Goal: Task Accomplishment & Management: Use online tool/utility

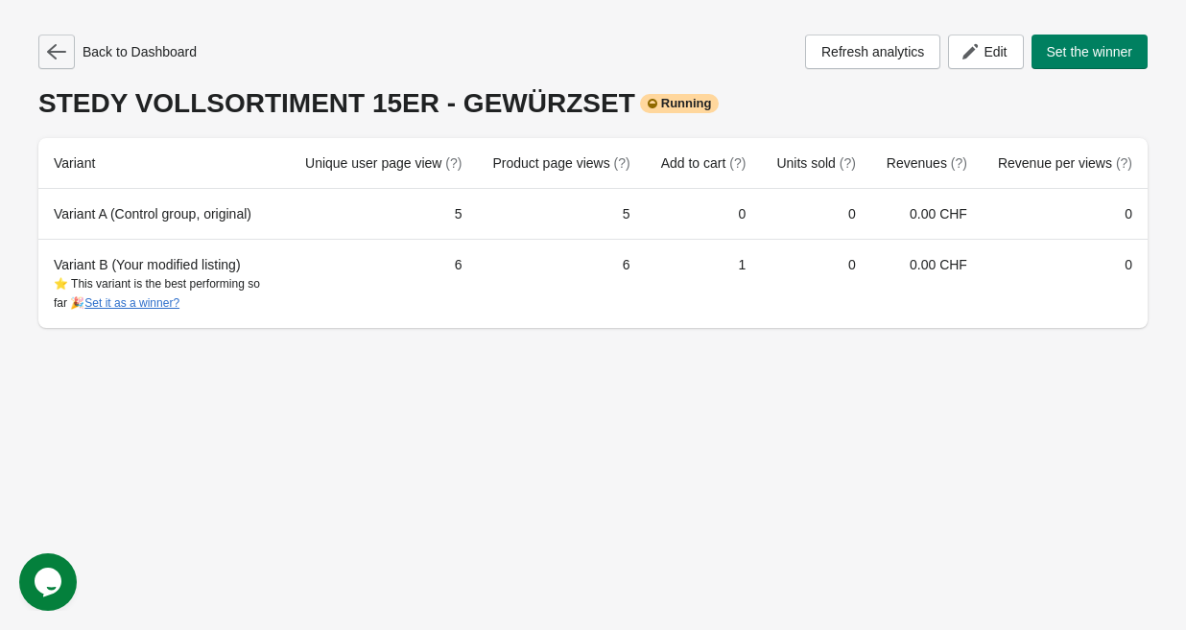
click at [66, 46] on button "button" at bounding box center [56, 52] width 36 height 35
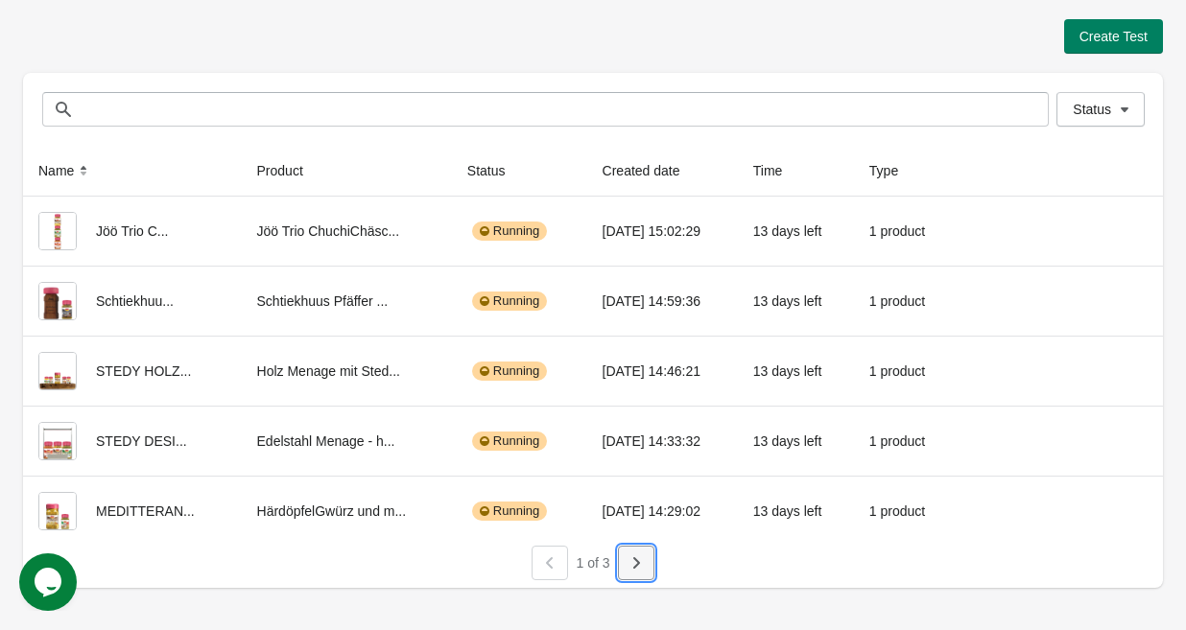
click at [627, 569] on icon "button" at bounding box center [635, 562] width 19 height 19
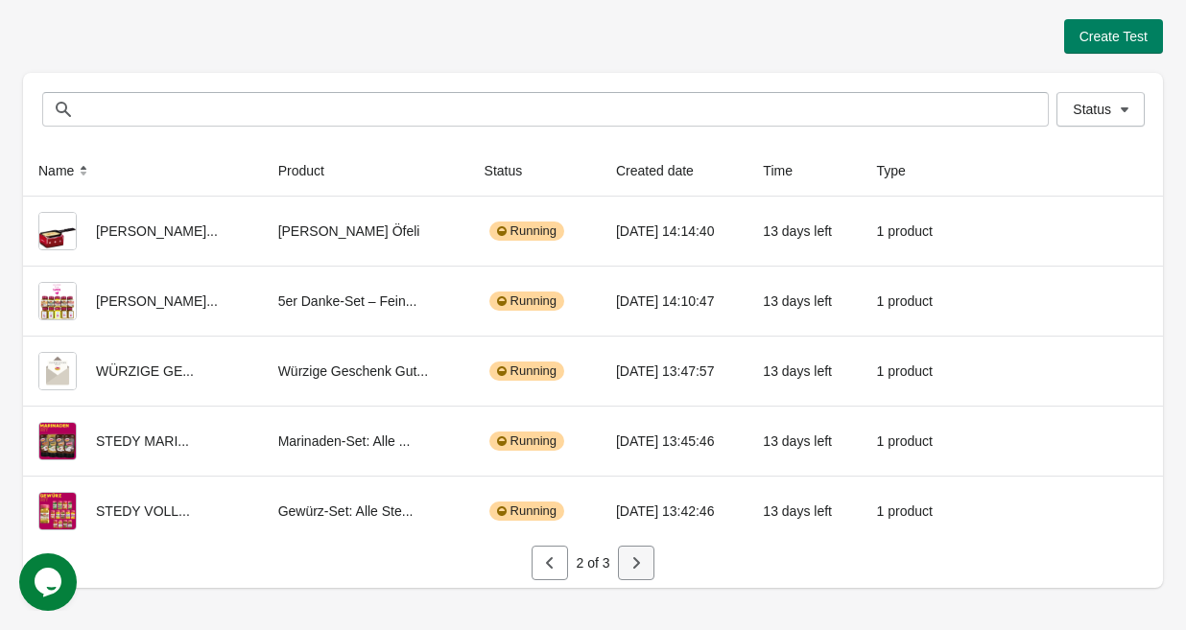
click at [641, 563] on icon "button" at bounding box center [635, 562] width 19 height 19
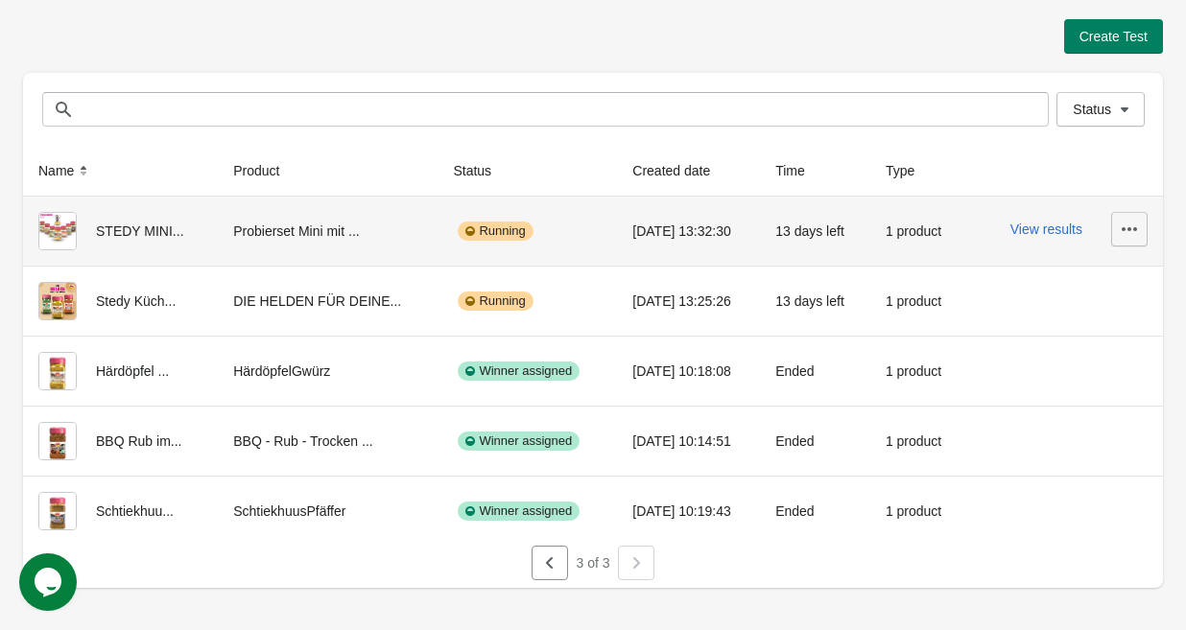
click at [1123, 233] on icon "button" at bounding box center [1128, 229] width 19 height 19
click at [1050, 234] on button "View results" at bounding box center [1046, 229] width 72 height 15
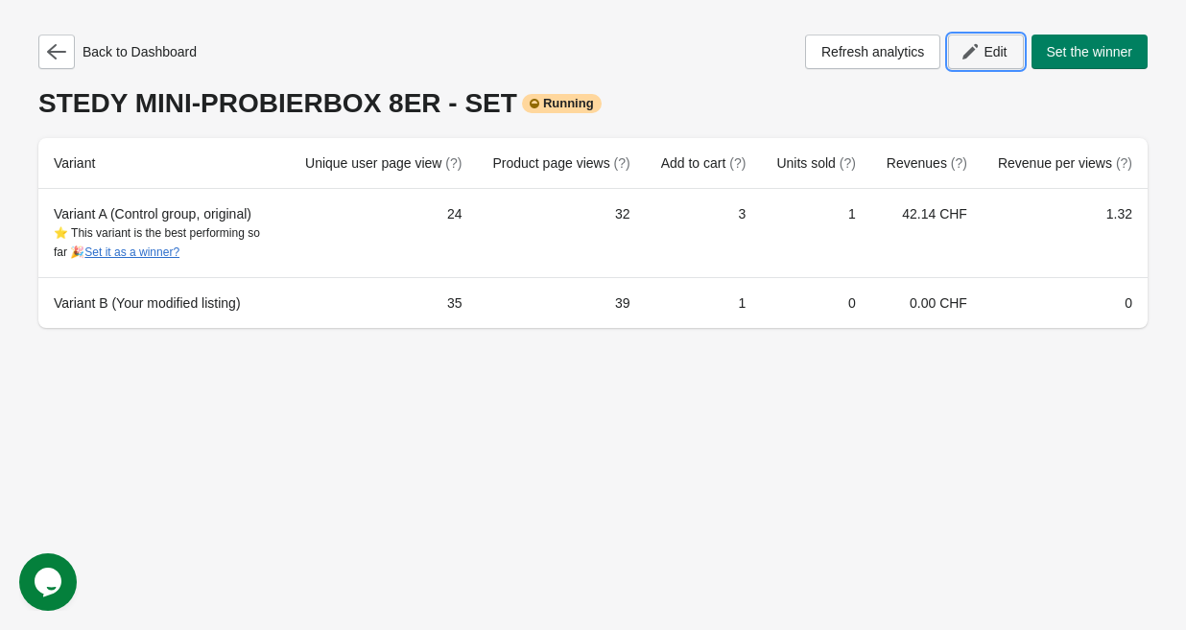
click at [983, 52] on span "Edit" at bounding box center [994, 51] width 23 height 15
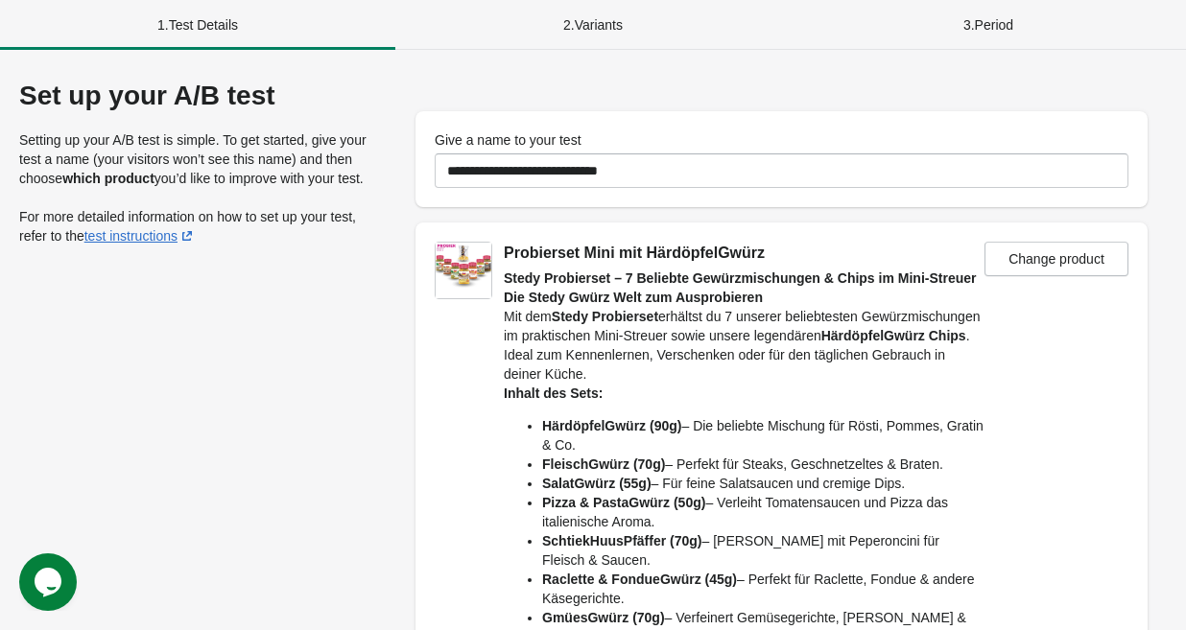
scroll to position [471, 0]
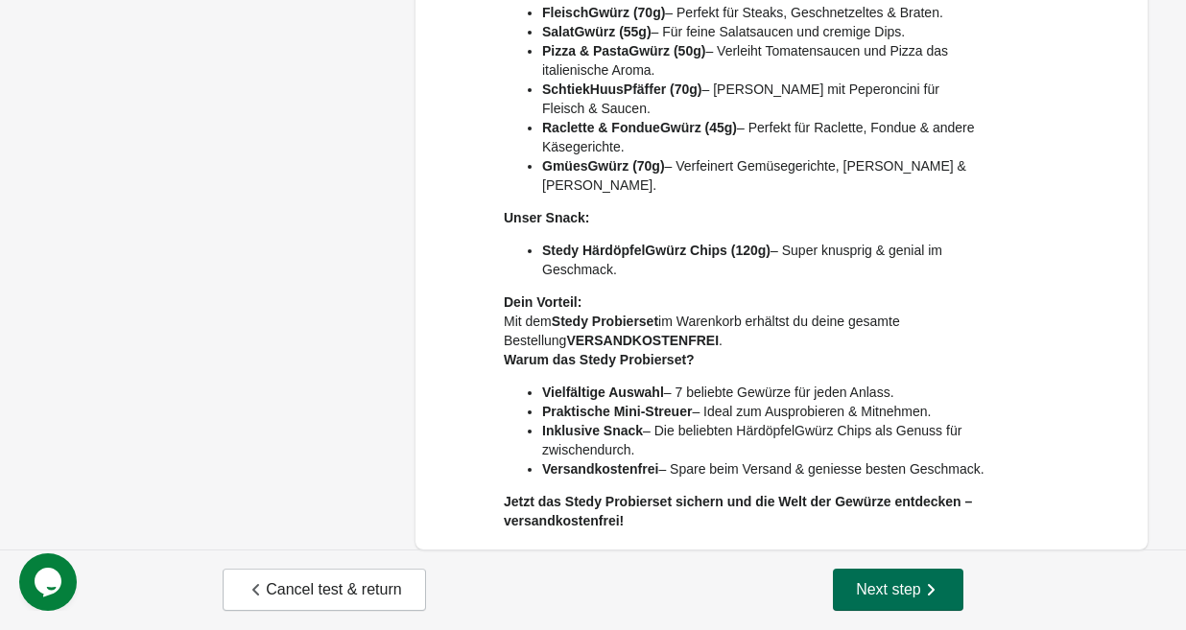
click at [906, 600] on button "Next step" at bounding box center [898, 590] width 130 height 42
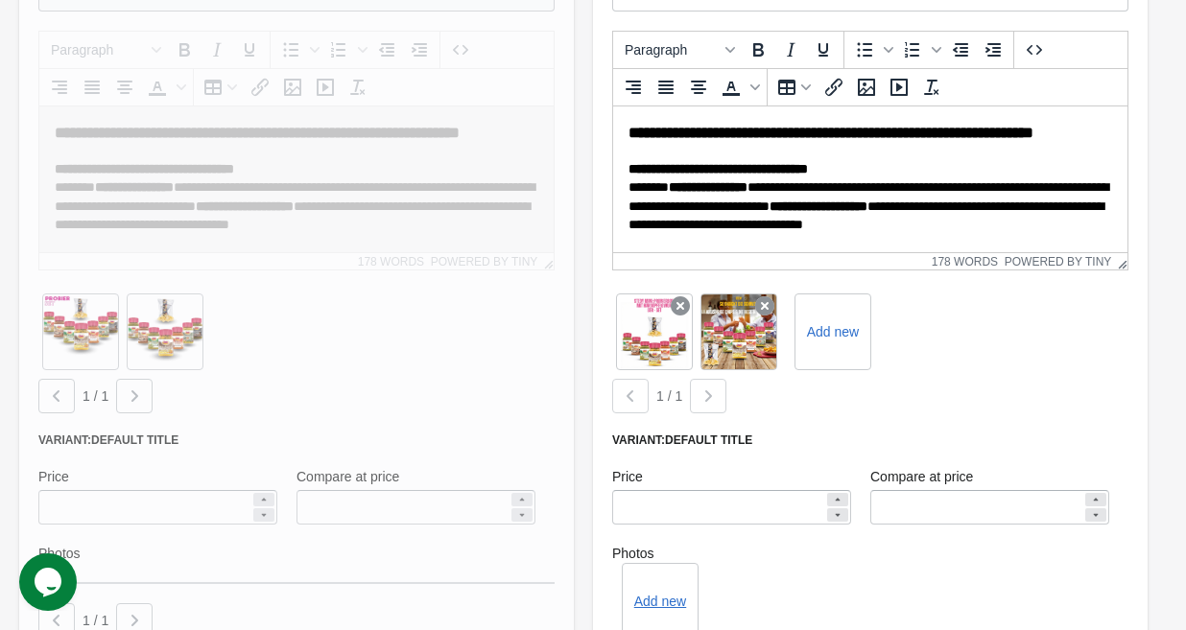
scroll to position [837, 0]
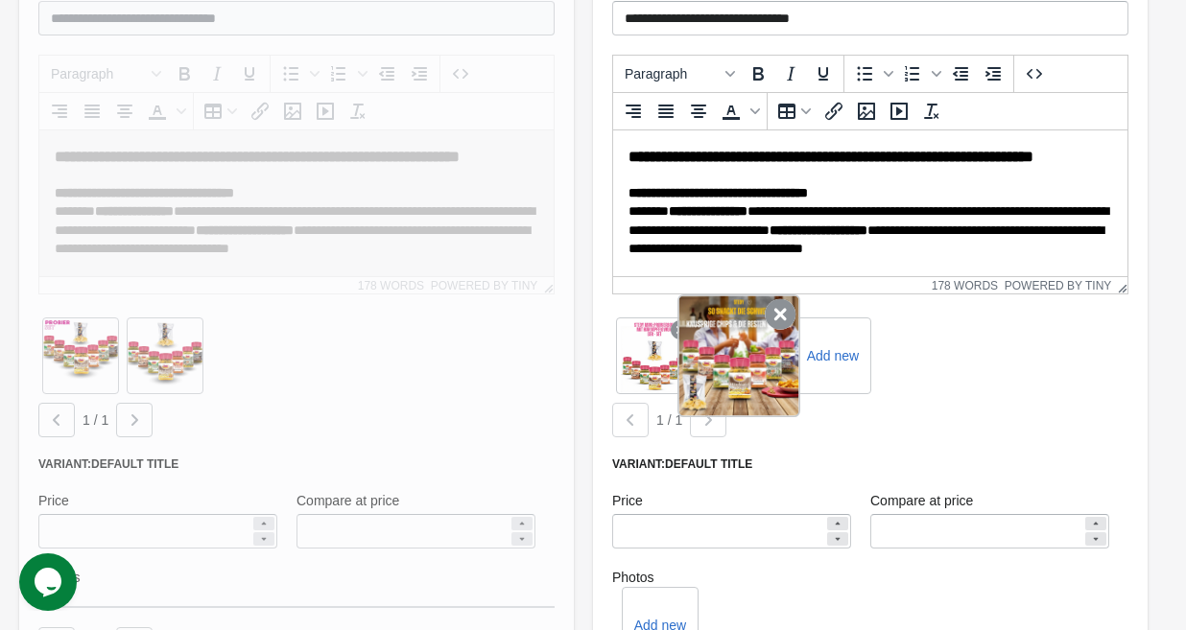
click at [773, 323] on icon at bounding box center [780, 314] width 31 height 31
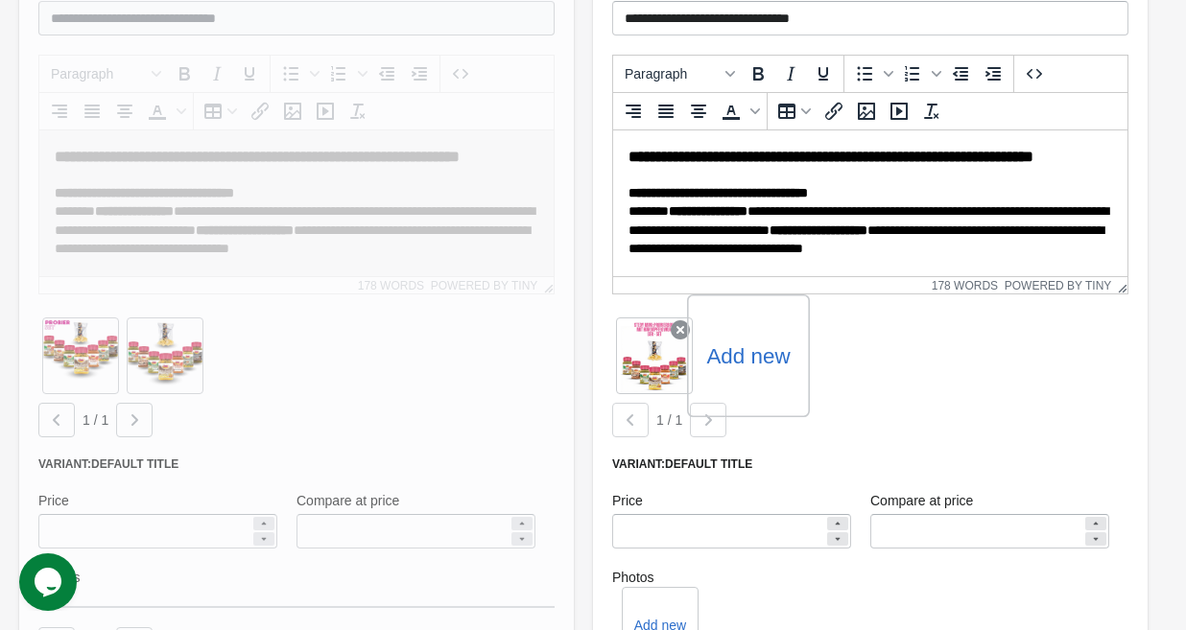
click at [748, 350] on label "Add new" at bounding box center [747, 356] width 83 height 31
click at [0, 0] on input "Add new" at bounding box center [0, 0] width 0 height 0
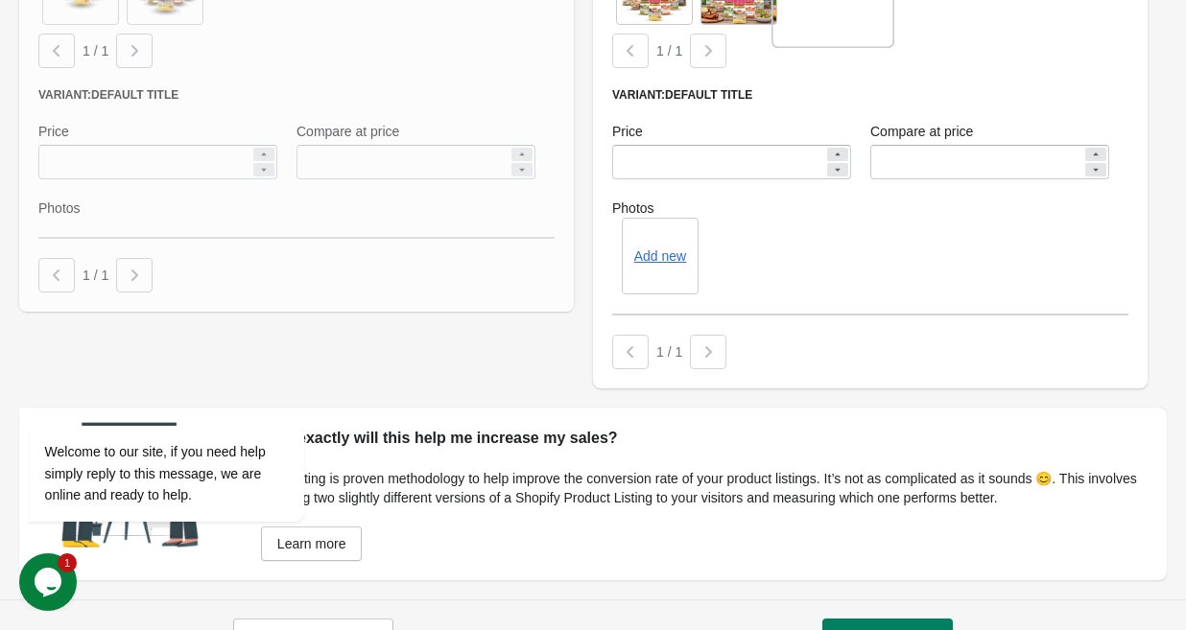
scroll to position [1257, 0]
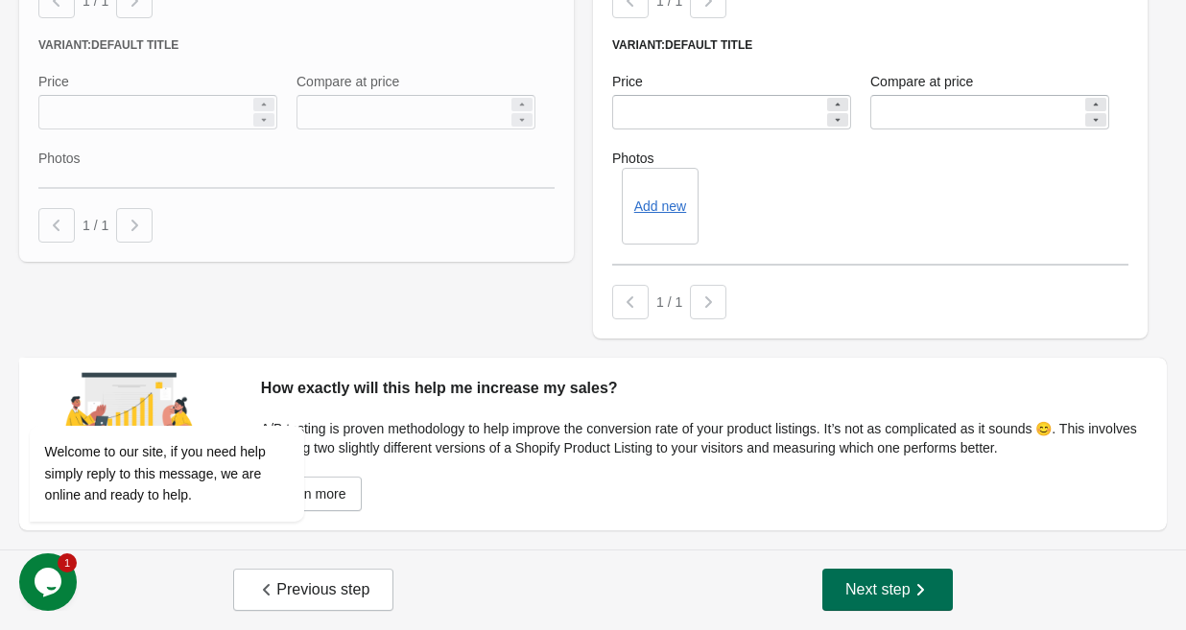
click at [874, 595] on span "Next step" at bounding box center [887, 589] width 84 height 19
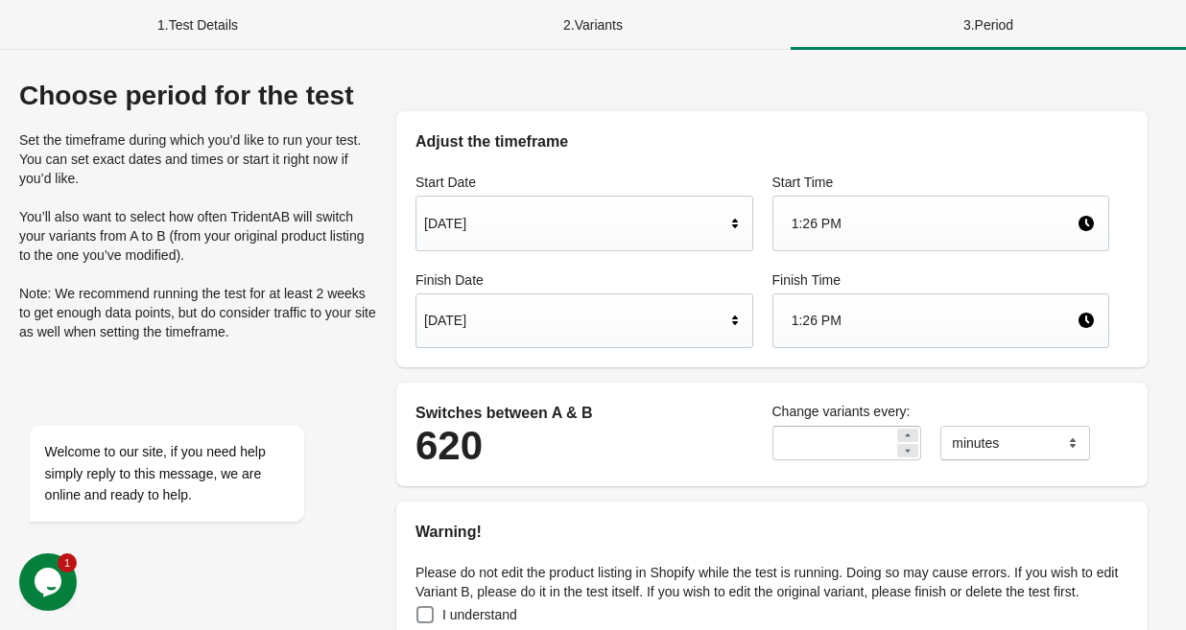
scroll to position [240, 0]
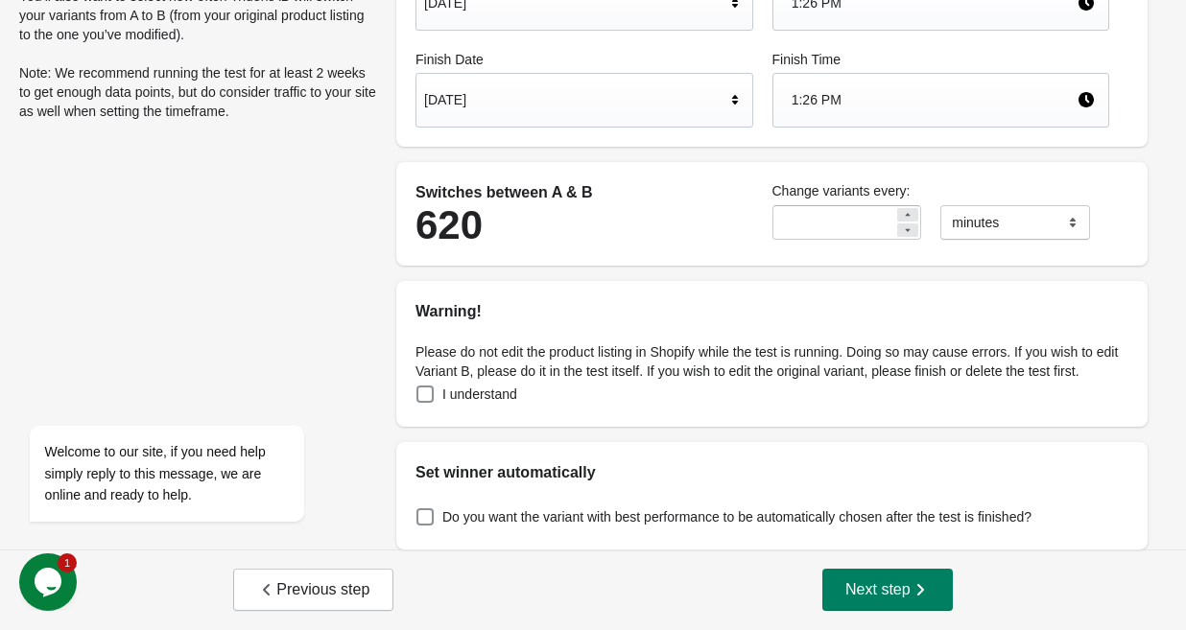
click at [476, 392] on span "I understand" at bounding box center [479, 394] width 75 height 19
click at [883, 595] on span "Next step" at bounding box center [887, 589] width 84 height 19
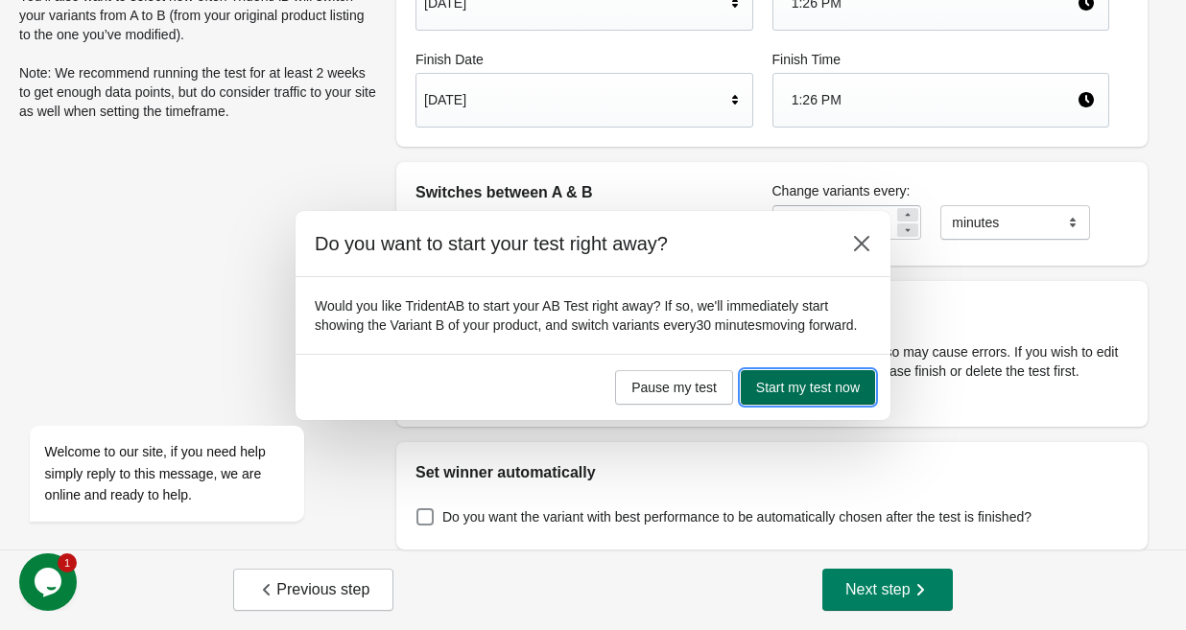
click at [774, 387] on button "Start my test now" at bounding box center [808, 387] width 134 height 35
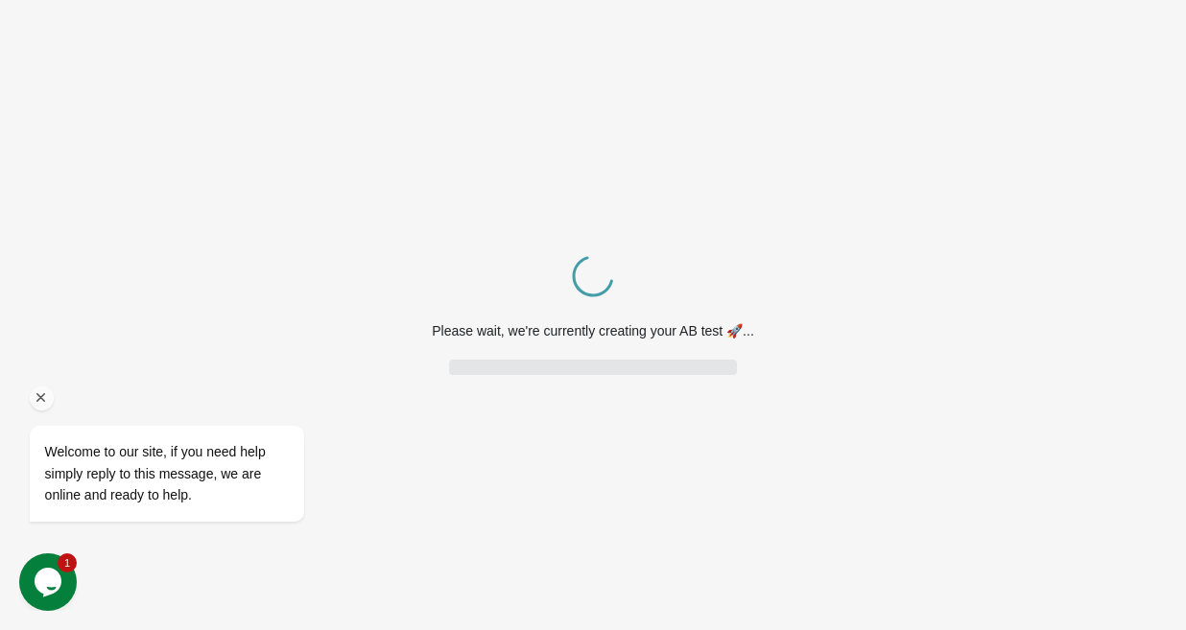
click at [39, 405] on icon "Chat attention grabber" at bounding box center [41, 397] width 17 height 17
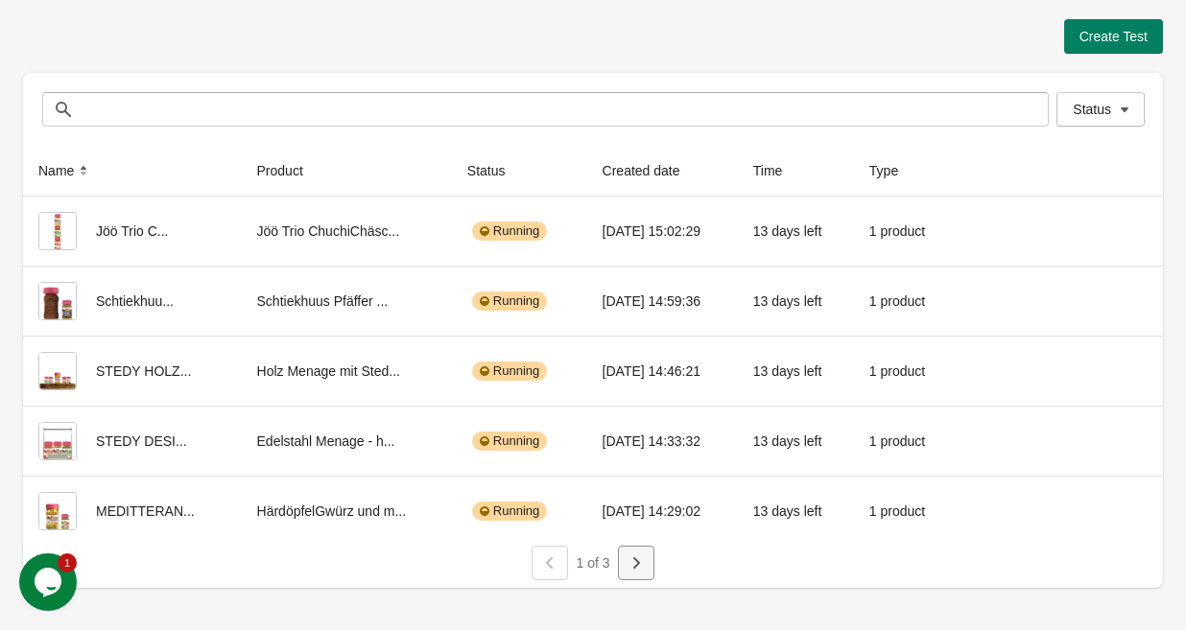
click at [649, 549] on button "button" at bounding box center [636, 563] width 36 height 35
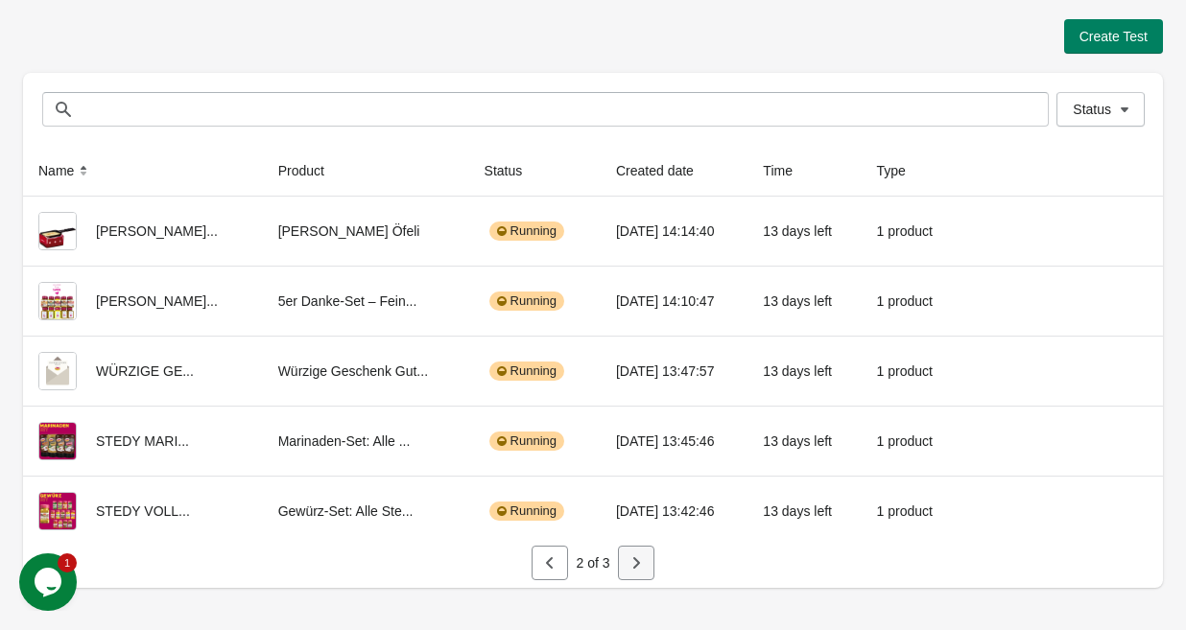
click at [647, 567] on button "button" at bounding box center [636, 563] width 36 height 35
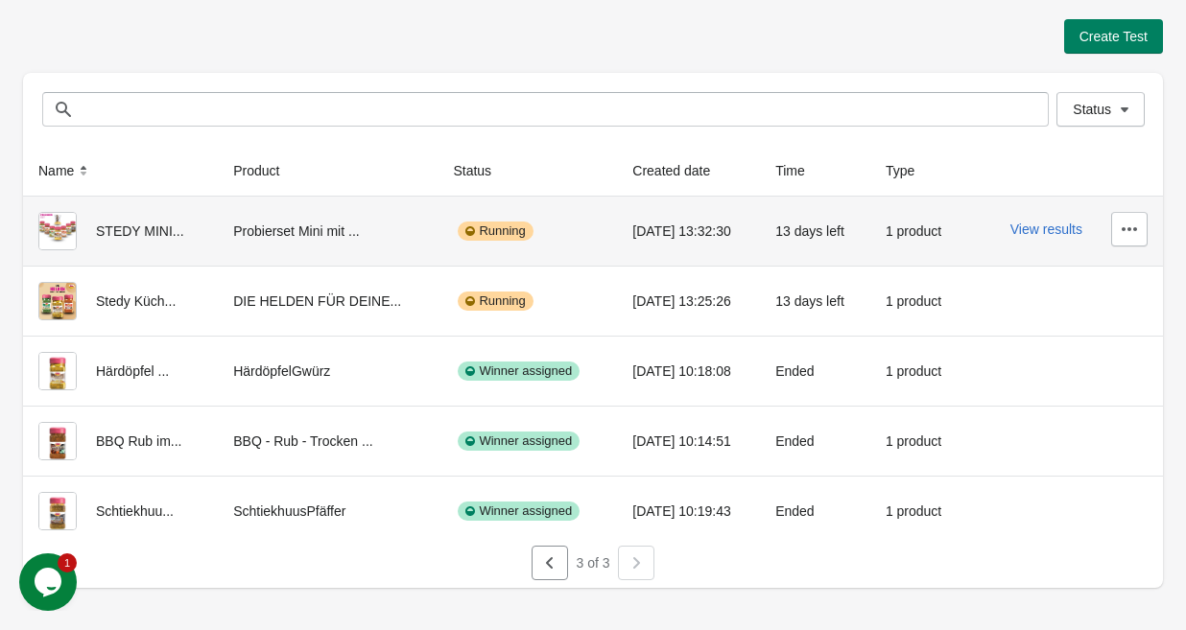
click at [583, 225] on td "Running" at bounding box center [526, 231] width 179 height 69
click at [1122, 240] on button "button" at bounding box center [1129, 229] width 36 height 35
click at [1057, 326] on span "View Product Page" at bounding box center [1075, 318] width 114 height 19
click at [1126, 225] on icon "button" at bounding box center [1128, 229] width 19 height 19
click at [1111, 234] on button "button" at bounding box center [1129, 229] width 36 height 35
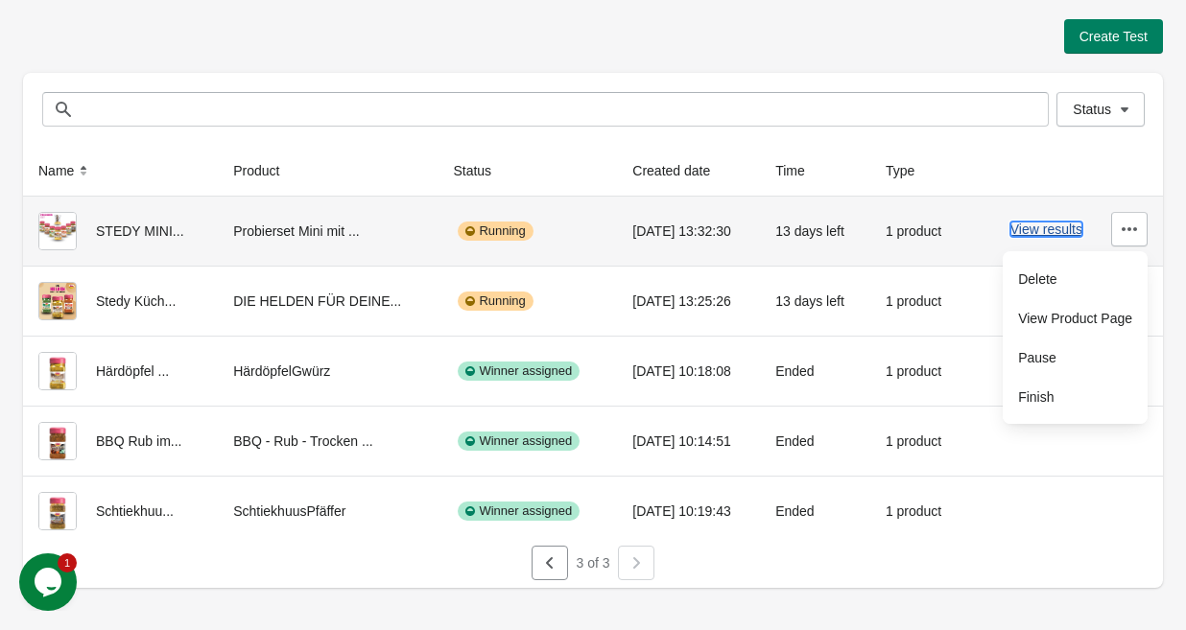
click at [1056, 232] on button "View results" at bounding box center [1046, 229] width 72 height 15
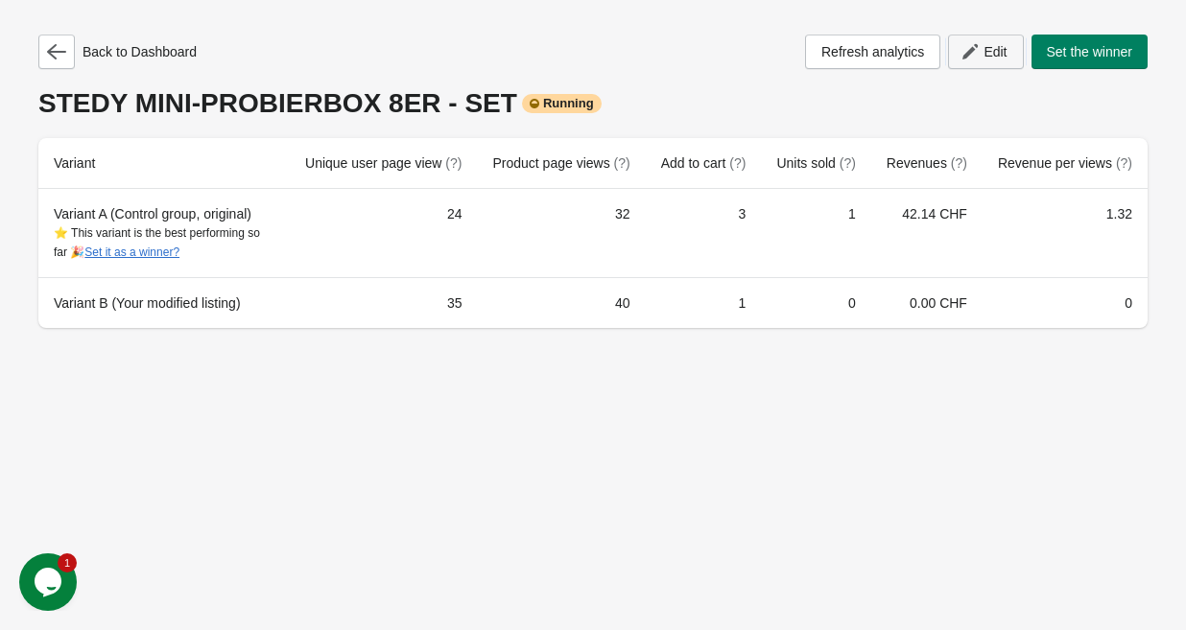
click at [973, 53] on span "Edit" at bounding box center [985, 51] width 42 height 19
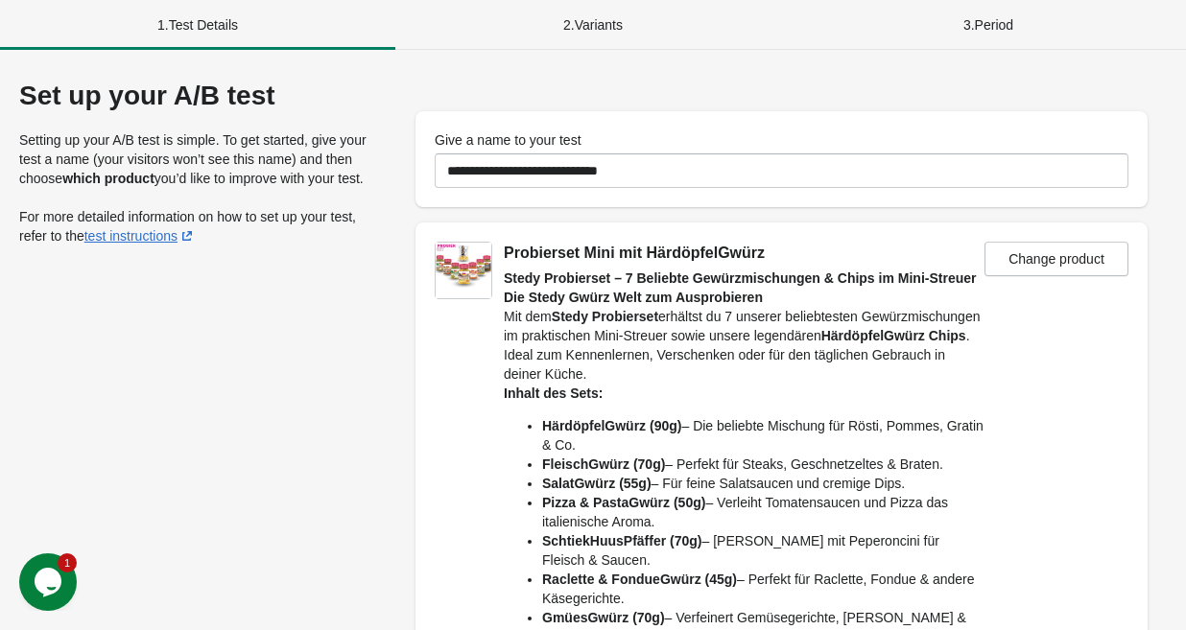
scroll to position [471, 0]
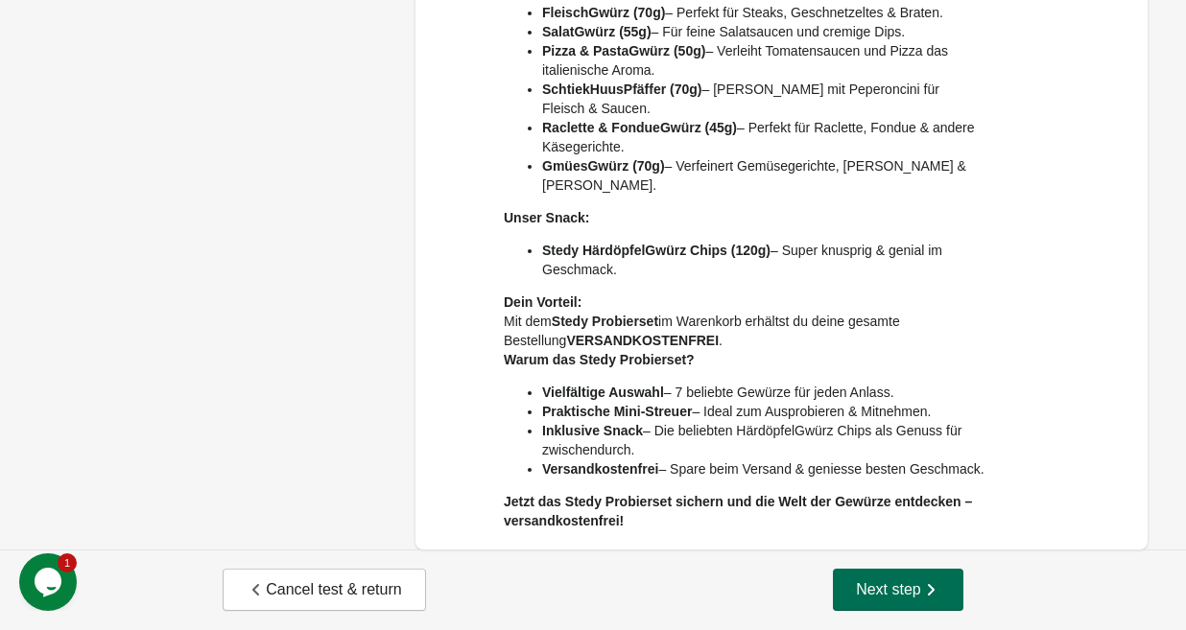
click at [899, 593] on span "Next step" at bounding box center [898, 589] width 84 height 19
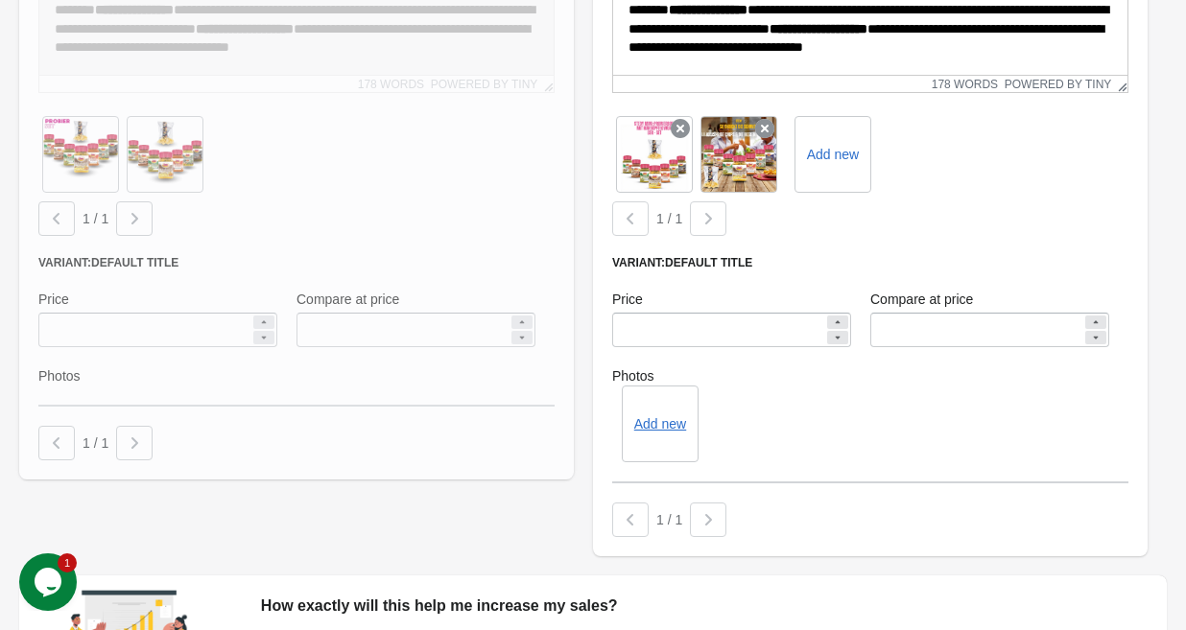
scroll to position [864, 0]
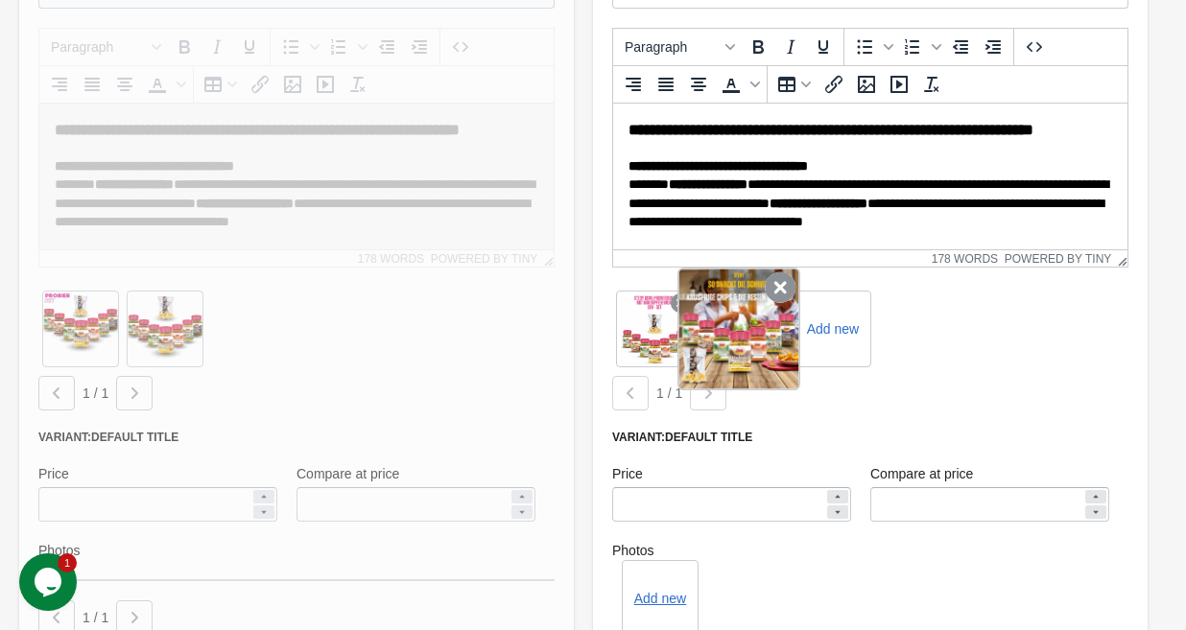
click at [787, 292] on icon at bounding box center [780, 287] width 31 height 31
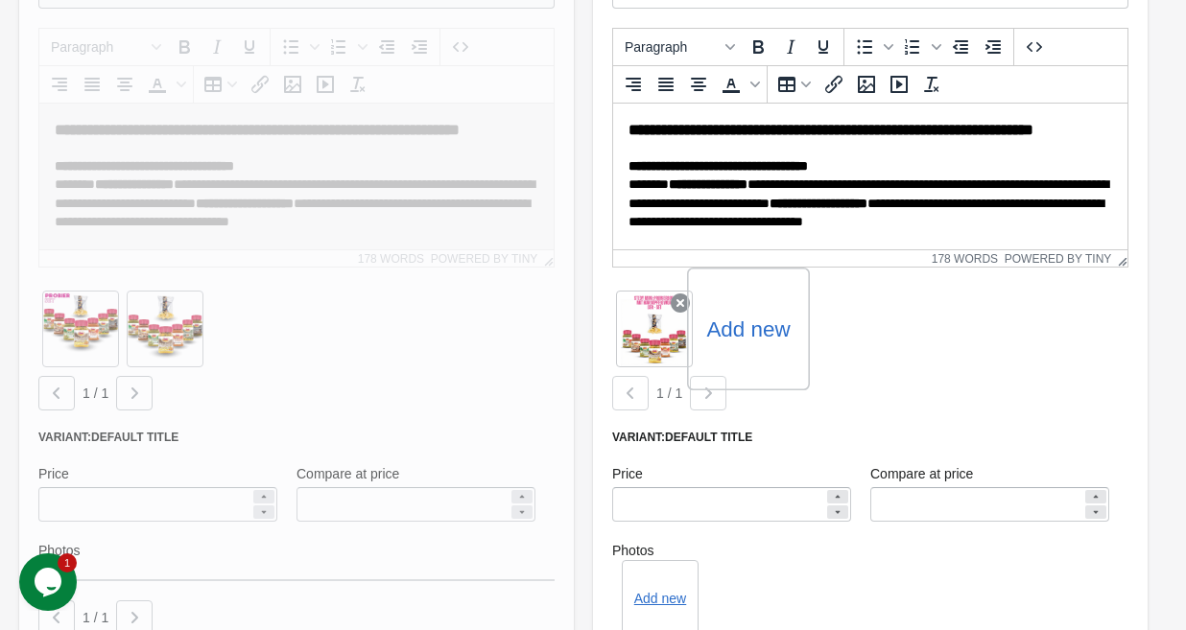
click at [763, 310] on div "Add new" at bounding box center [748, 329] width 123 height 123
click at [752, 335] on label "Add new" at bounding box center [747, 329] width 83 height 31
click at [0, 0] on input "Add new" at bounding box center [0, 0] width 0 height 0
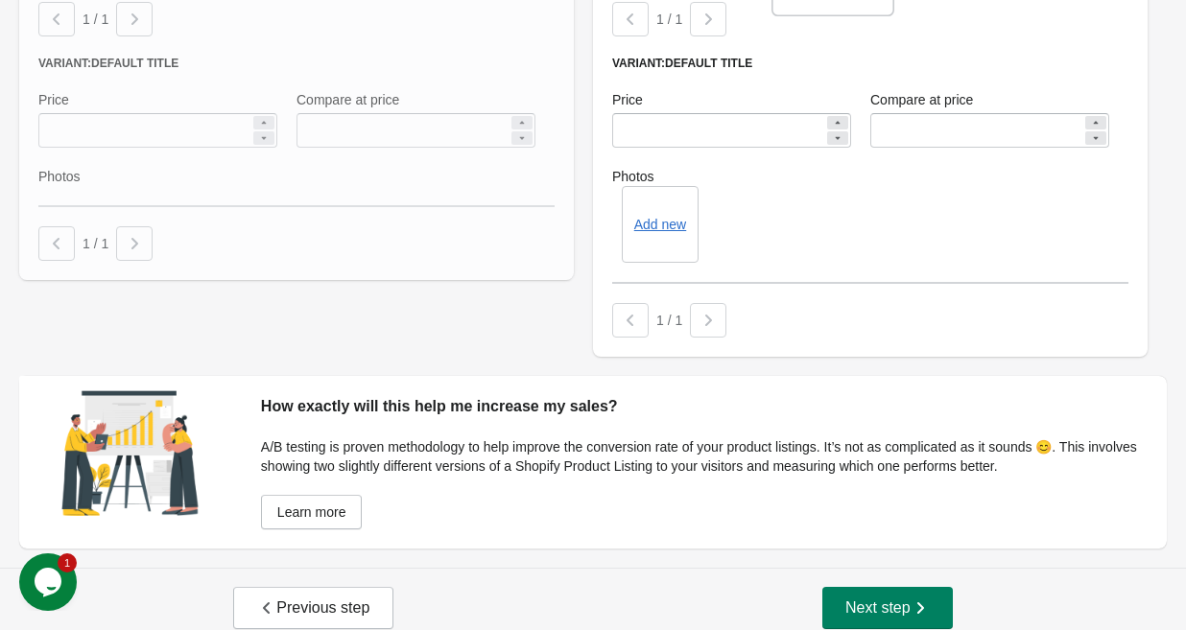
scroll to position [1257, 0]
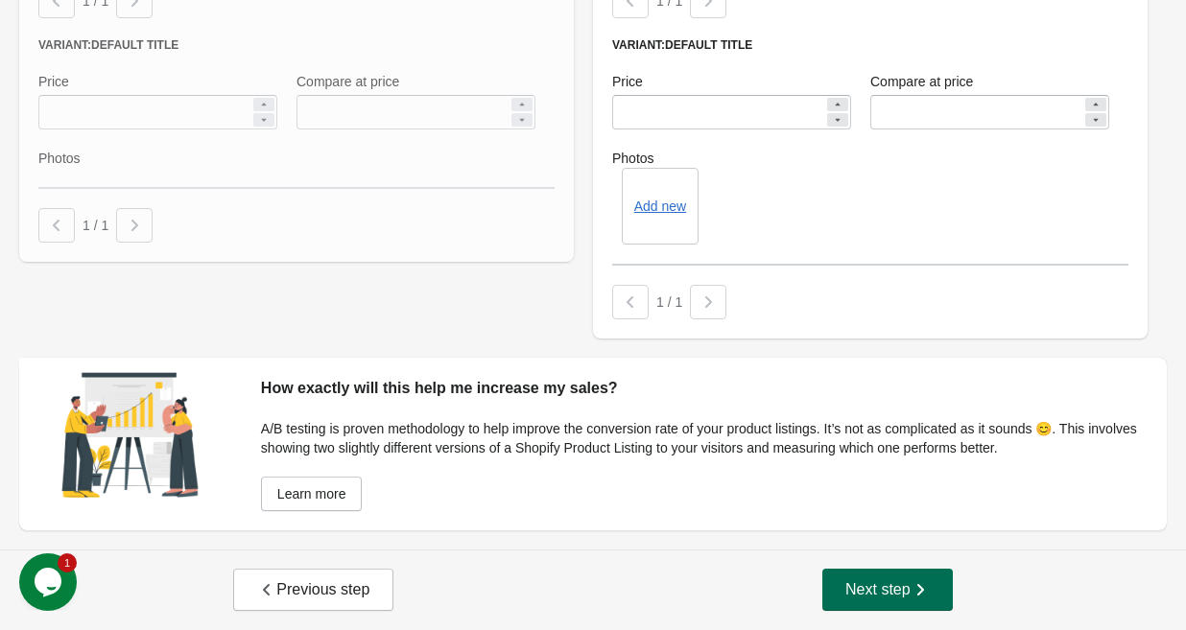
click at [868, 588] on span "Next step" at bounding box center [887, 589] width 84 height 19
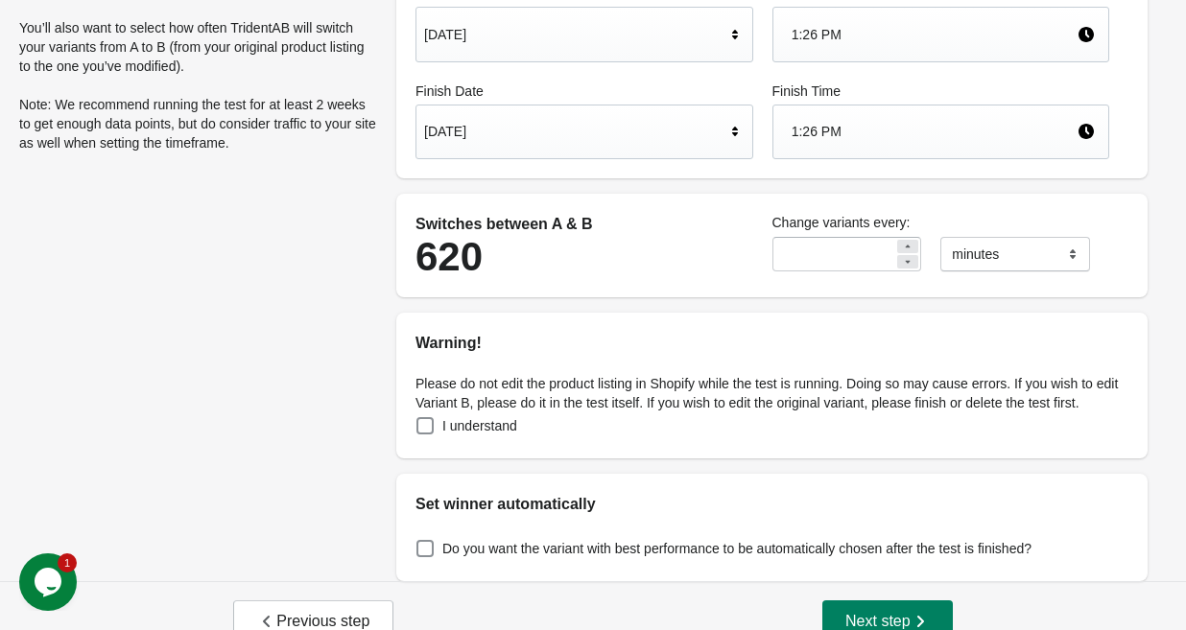
scroll to position [240, 0]
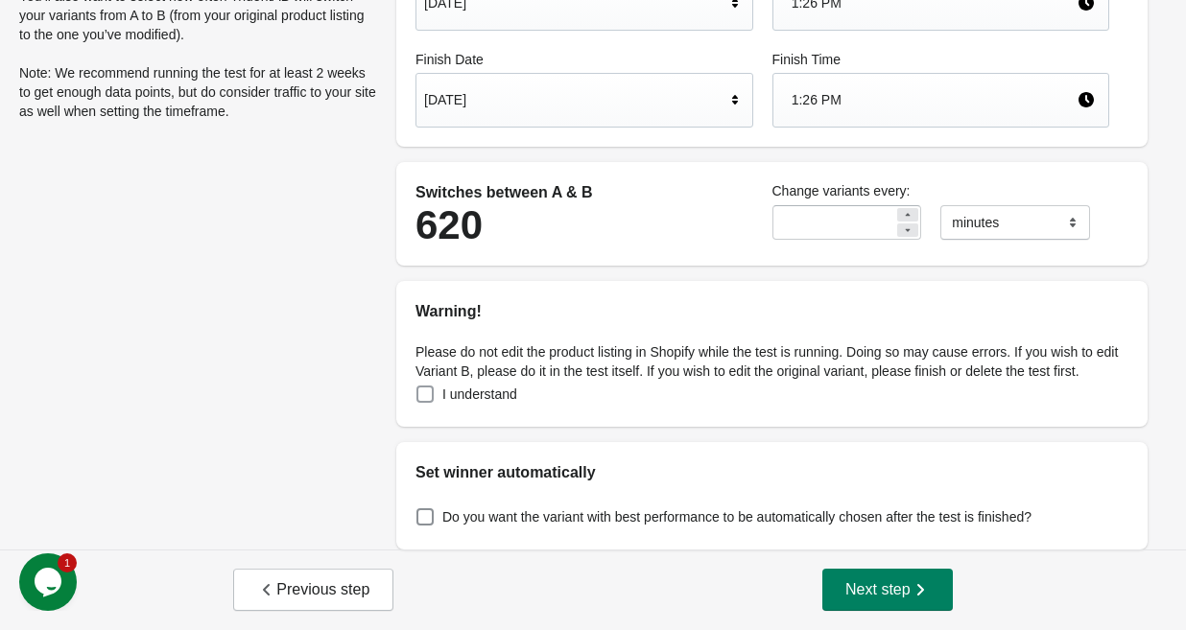
click at [500, 396] on span "I understand" at bounding box center [479, 394] width 75 height 19
click at [887, 608] on button "Next step" at bounding box center [887, 590] width 130 height 42
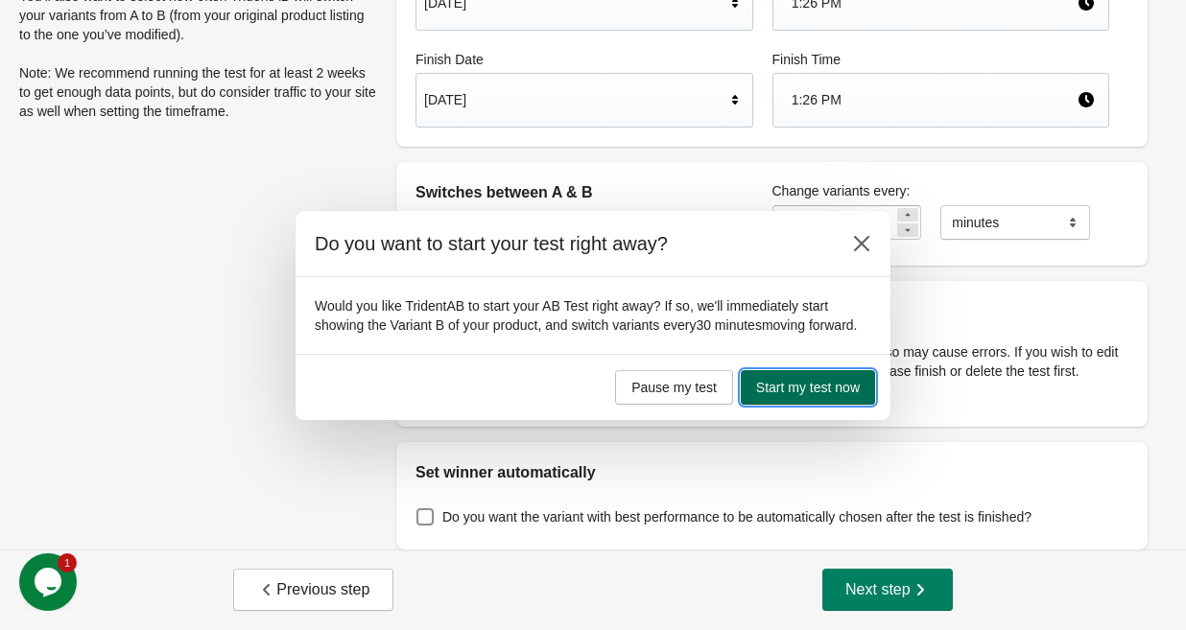
click at [830, 382] on button "Start my test now" at bounding box center [808, 387] width 134 height 35
